Goal: Find specific page/section: Find specific page/section

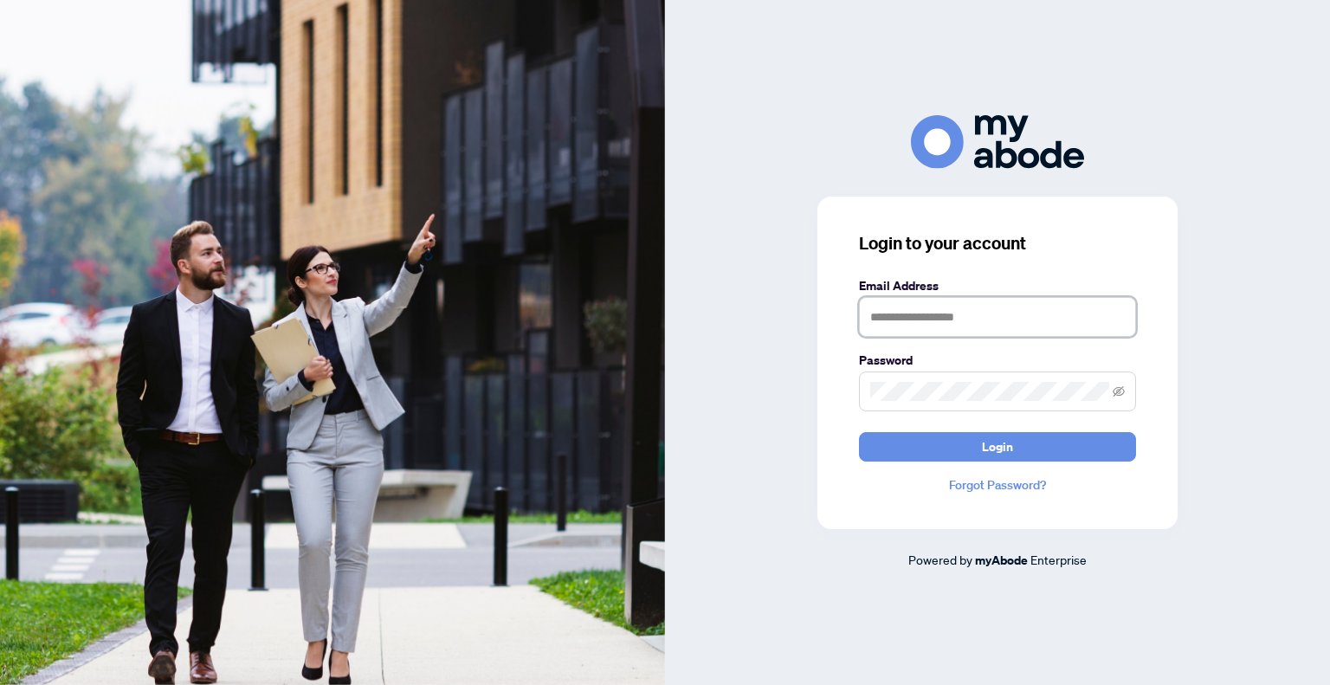
type input "**********"
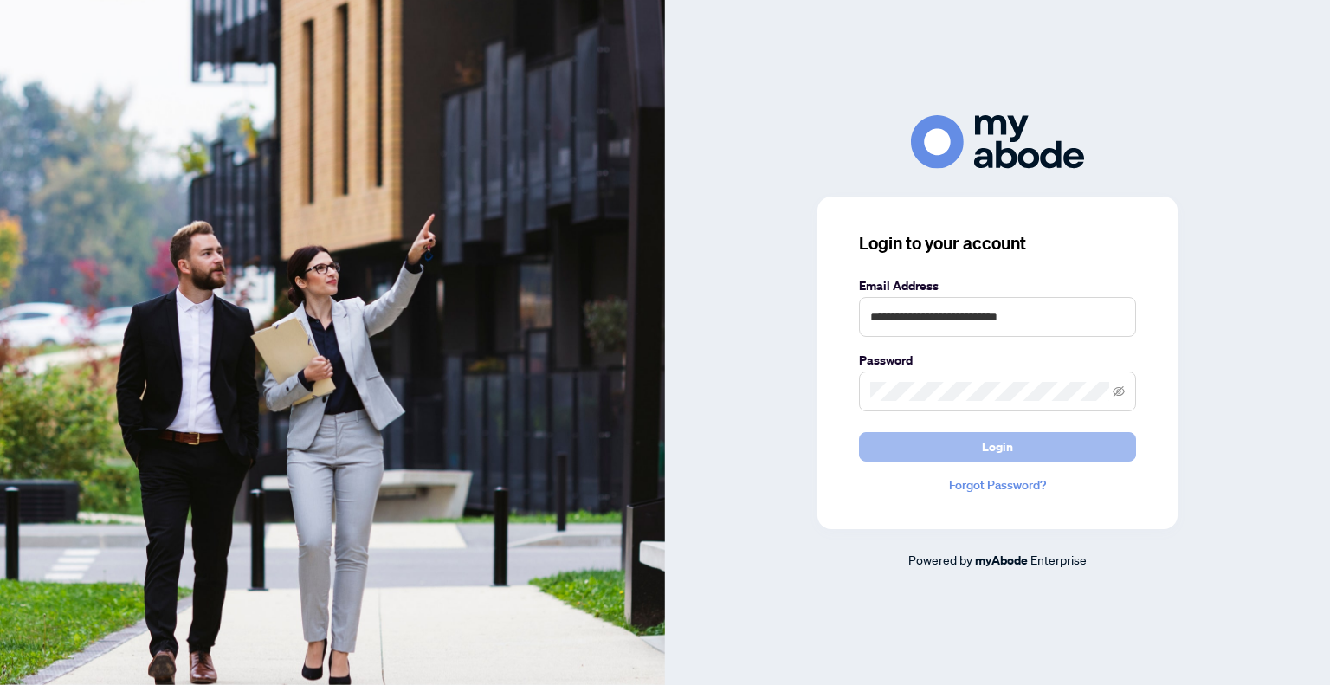
click at [929, 446] on button "Login" at bounding box center [997, 446] width 277 height 29
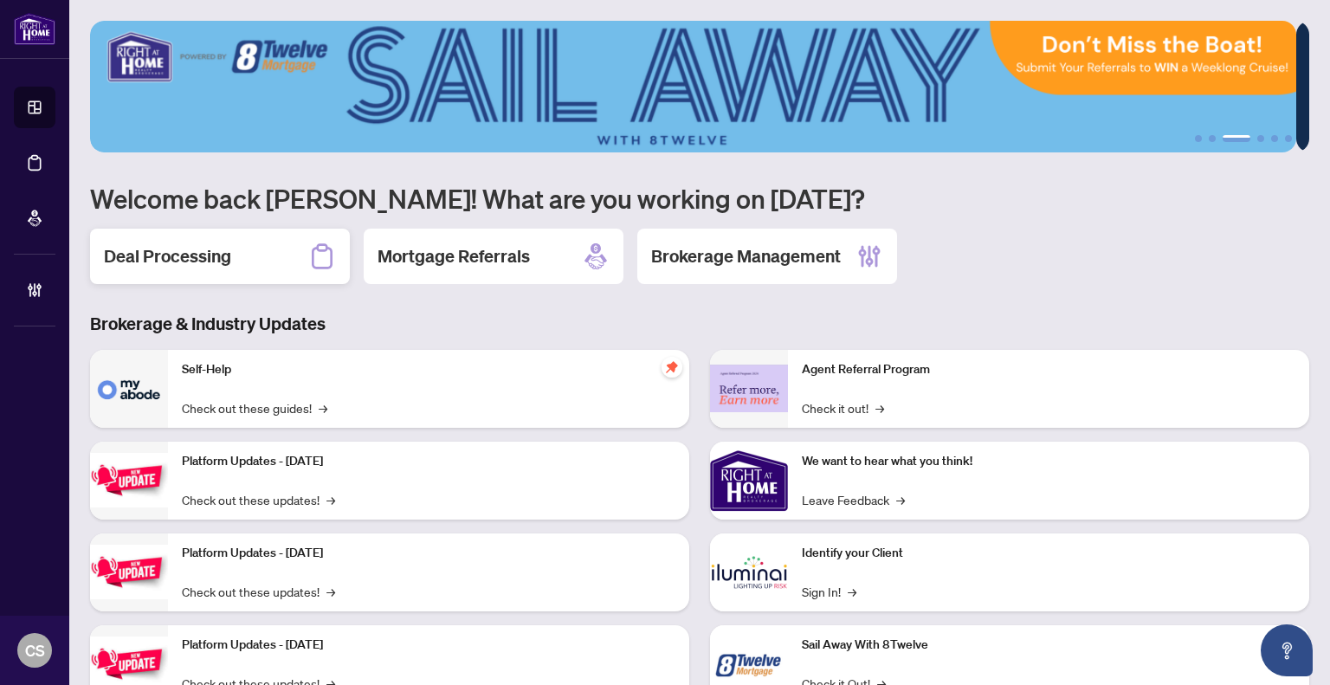
click at [190, 246] on h2 "Deal Processing" at bounding box center [167, 256] width 127 height 24
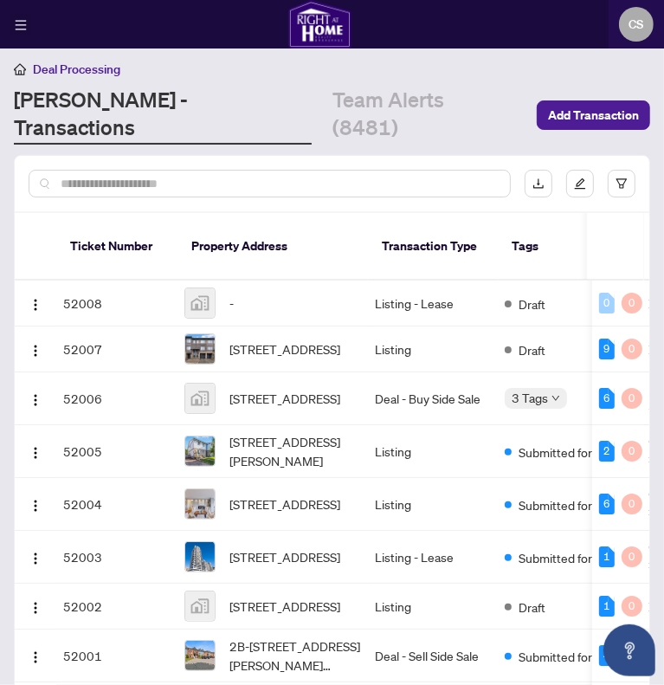
click at [21, 23] on icon "menu" at bounding box center [21, 25] width 12 height 12
